Goal: Find specific page/section: Find specific page/section

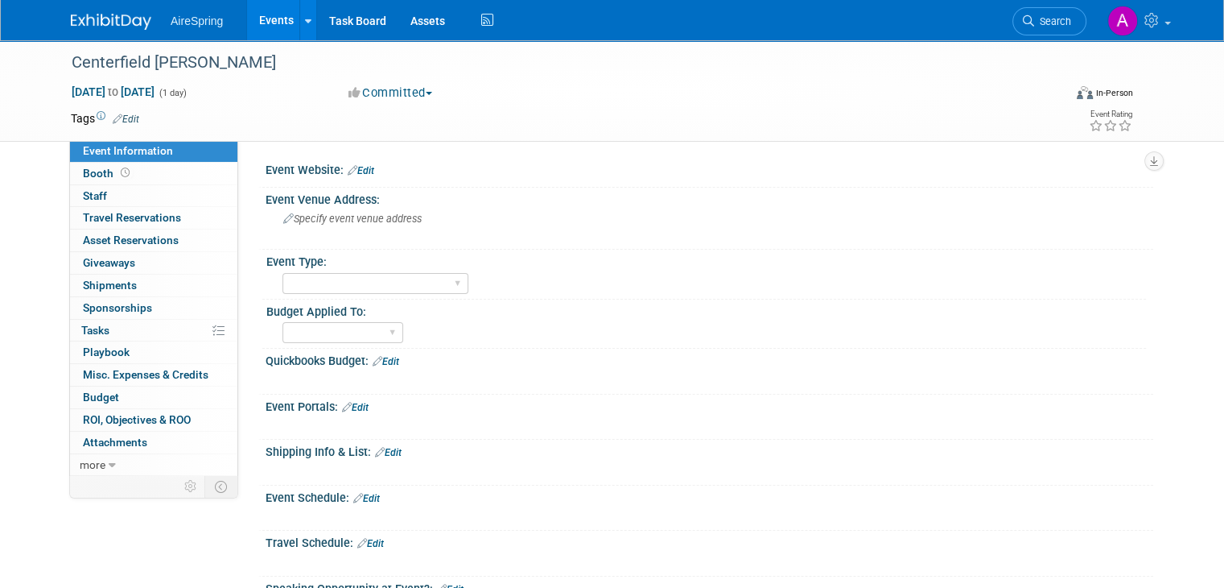
click at [256, 27] on link "Events" at bounding box center [276, 20] width 59 height 40
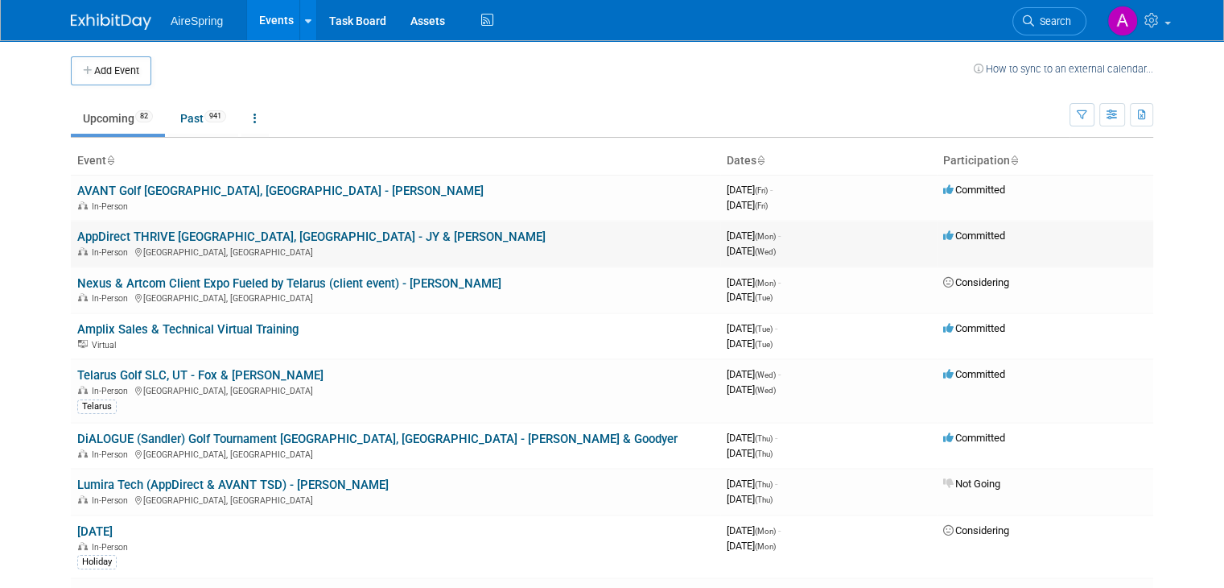
click at [248, 233] on link "AppDirect THRIVE [GEOGRAPHIC_DATA], [GEOGRAPHIC_DATA] - JY & [PERSON_NAME]" at bounding box center [311, 236] width 468 height 14
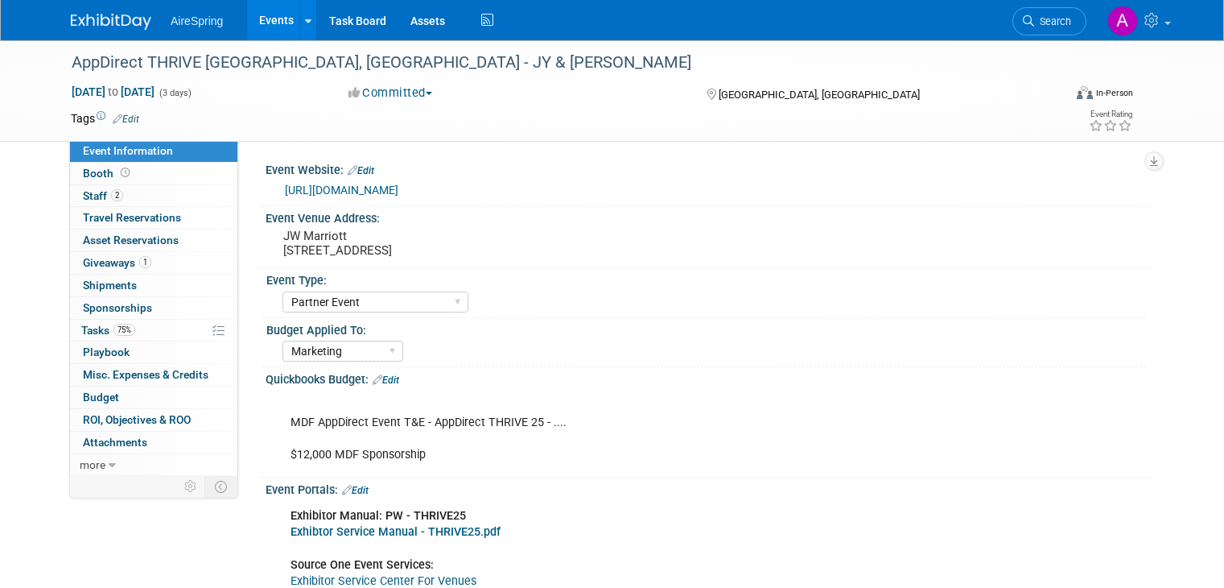
select select "Partner Event"
select select "Marketing"
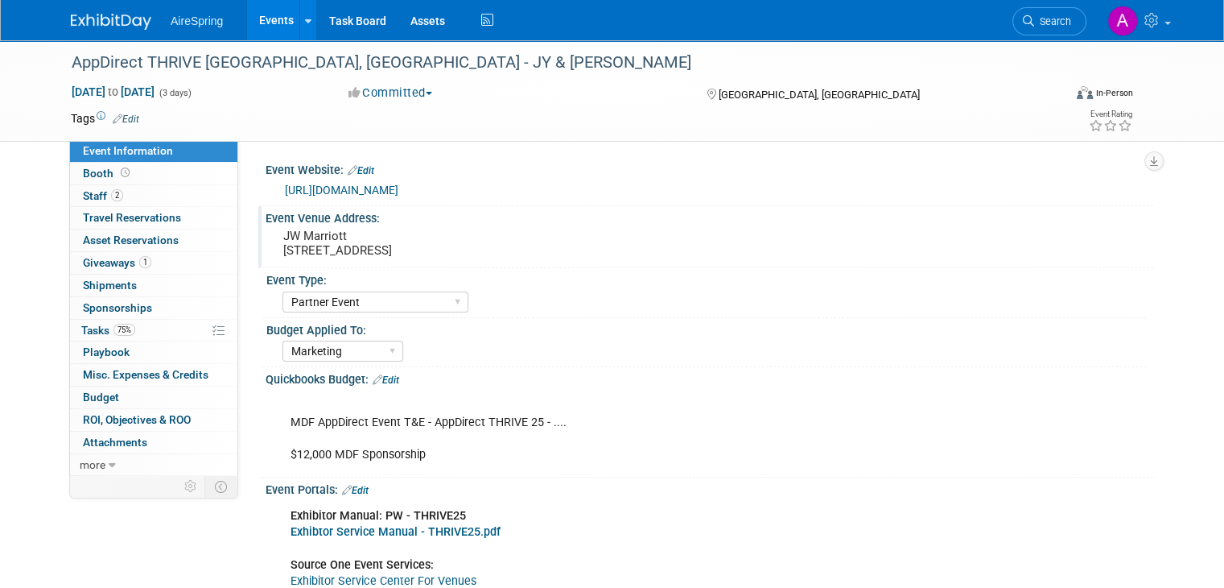
click at [309, 237] on pre "JW Marriott 110 E 2nd St, Austin, TX 78701" at bounding box center [450, 243] width 335 height 29
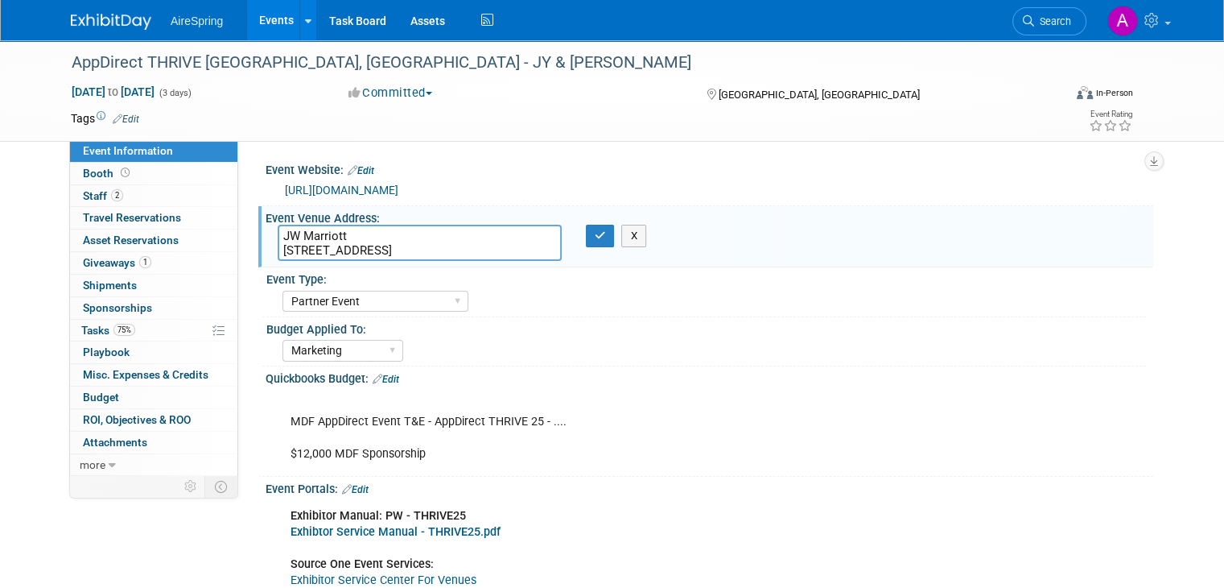
click at [348, 250] on textarea "JW Marriott 110 E 2nd St, Austin, TX 78701" at bounding box center [420, 243] width 284 height 36
click at [465, 238] on textarea "JW Marriott 110 E 2nd St, Austin, TX 78701" at bounding box center [420, 243] width 284 height 36
drag, startPoint x: 441, startPoint y: 249, endPoint x: 222, endPoint y: 237, distance: 219.3
